Goal: Task Accomplishment & Management: Manage account settings

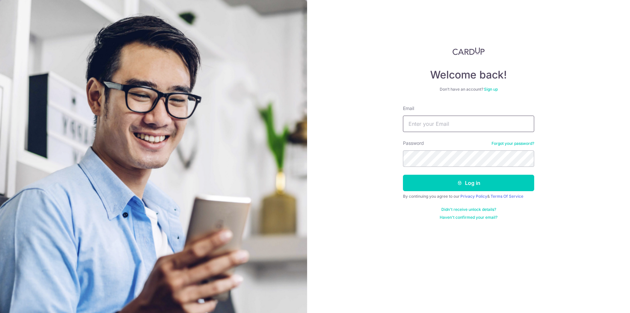
click at [476, 121] on input "Email" at bounding box center [468, 123] width 131 height 16
type input "[EMAIL_ADDRESS][DOMAIN_NAME]"
click at [403, 175] on button "Log in" at bounding box center [468, 183] width 131 height 16
